Goal: Task Accomplishment & Management: Use online tool/utility

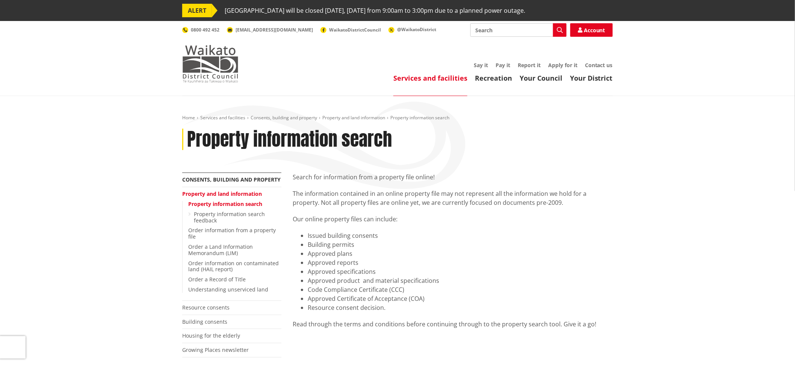
click at [222, 65] on img at bounding box center [210, 64] width 56 height 38
click at [219, 76] on img at bounding box center [210, 64] width 56 height 38
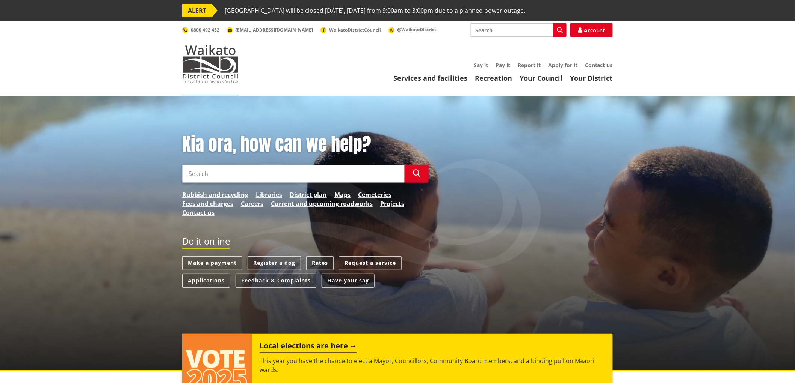
click at [327, 261] on link "Rates" at bounding box center [319, 263] width 27 height 14
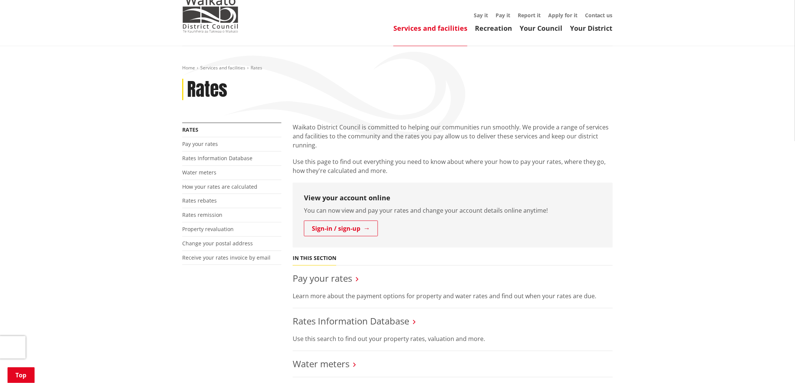
scroll to position [125, 0]
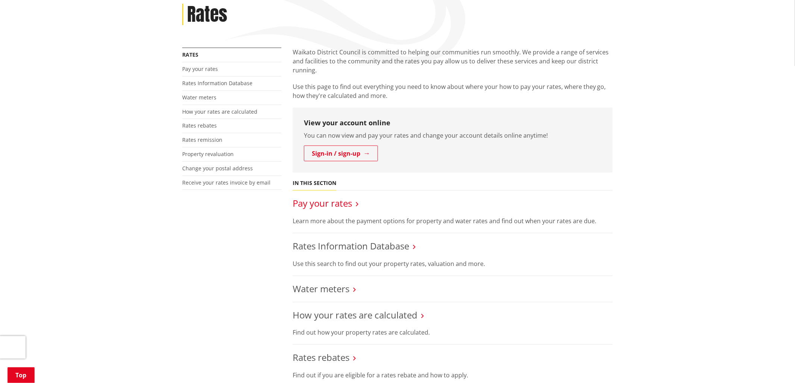
click at [347, 209] on link "Pay your rates" at bounding box center [322, 203] width 59 height 12
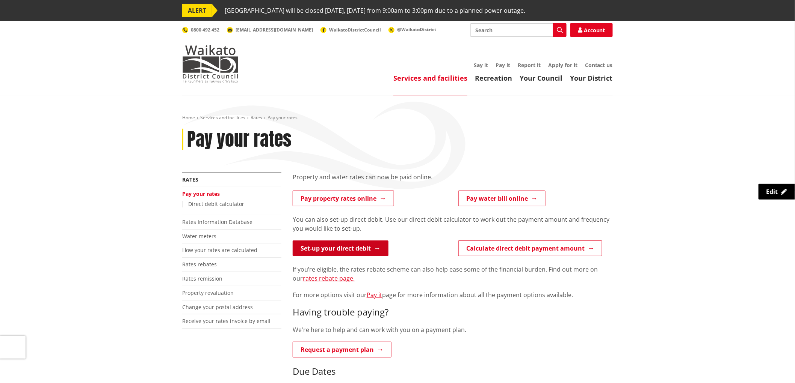
click at [363, 249] on link "Set-up your direct debit" at bounding box center [341, 249] width 96 height 16
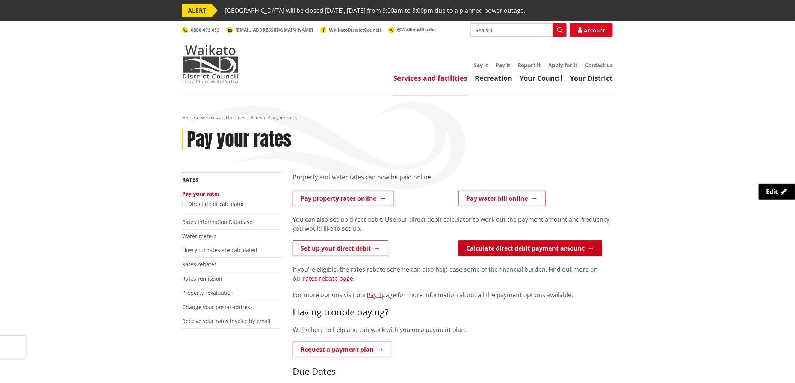
click at [490, 252] on link "Calculate direct debit payment amount" at bounding box center [530, 249] width 144 height 16
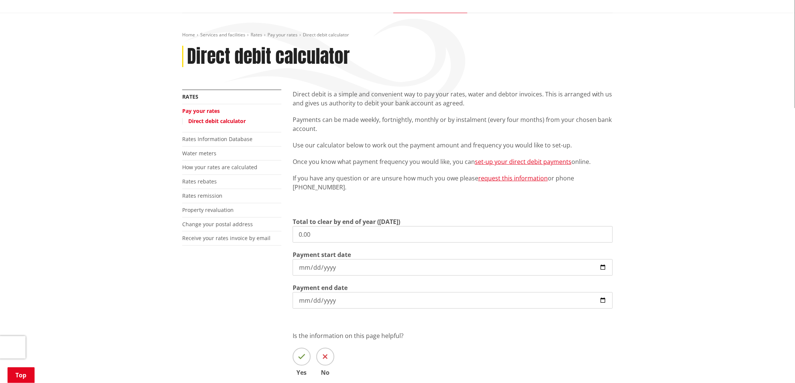
scroll to position [83, 0]
click at [324, 235] on input "0.00" at bounding box center [453, 234] width 320 height 17
type input "5,244.29"
click at [340, 267] on input "2025-09-09" at bounding box center [453, 267] width 320 height 17
click at [339, 265] on input "2025-09-09" at bounding box center [453, 267] width 320 height 17
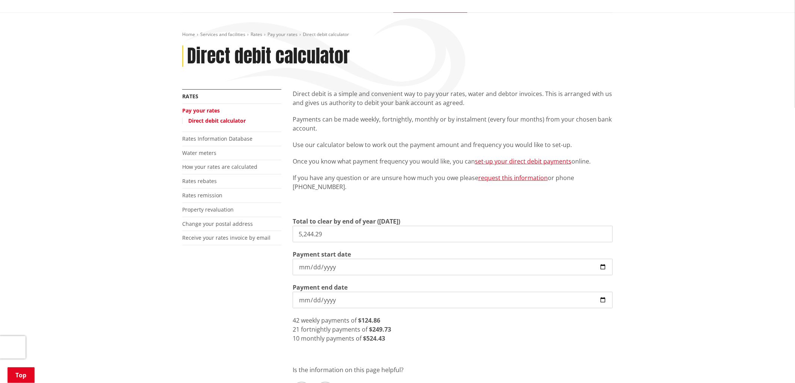
click at [606, 267] on input "2025-09-09" at bounding box center [453, 267] width 320 height 17
click at [603, 269] on input "2025-09-09" at bounding box center [453, 267] width 320 height 17
click at [602, 270] on input "2025-09-16" at bounding box center [453, 267] width 320 height 17
type input "2025-09-22"
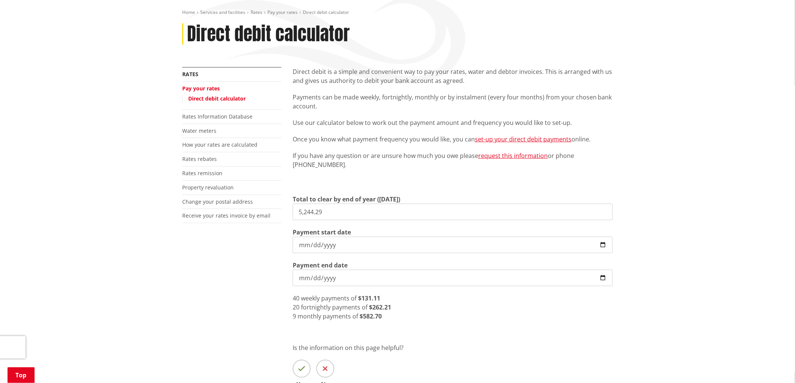
scroll to position [125, 0]
